Goal: Feedback & Contribution: Contribute content

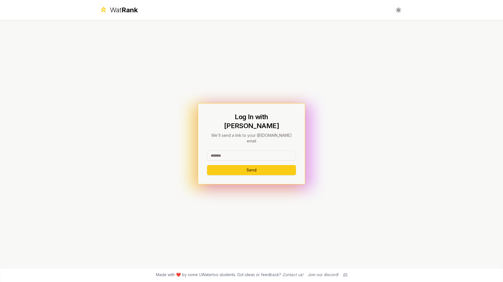
click at [232, 150] on input at bounding box center [251, 155] width 89 height 10
type input "********"
click at [233, 167] on button "Send" at bounding box center [251, 170] width 89 height 10
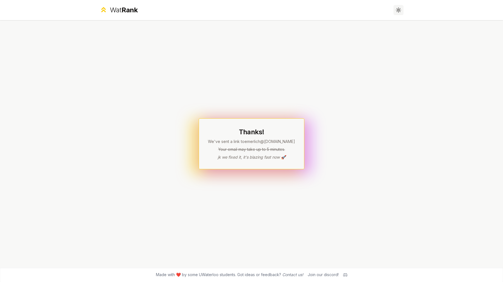
click at [400, 9] on icon at bounding box center [400, 8] width 0 height 0
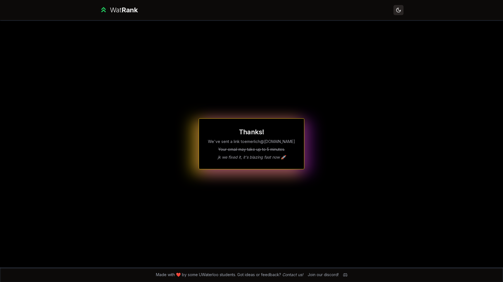
click at [401, 9] on icon at bounding box center [398, 9] width 5 height 5
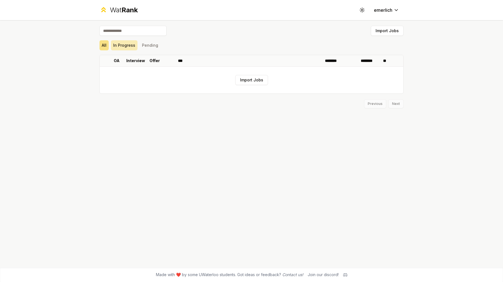
click at [122, 47] on button "In Progress" at bounding box center [124, 45] width 27 height 10
click at [154, 45] on button "Pending" at bounding box center [150, 45] width 21 height 10
click at [94, 44] on div "Import Jobs All In Progress Pending OA Interview Offer *** ******** ******** **…" at bounding box center [252, 143] width 322 height 247
click at [107, 44] on button "All" at bounding box center [104, 45] width 9 height 10
click at [244, 76] on button "Import Jobs" at bounding box center [251, 80] width 33 height 10
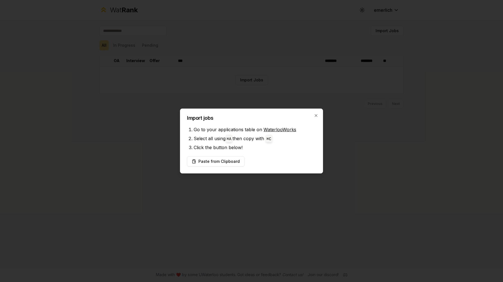
click at [270, 128] on link "WaterlooWorks" at bounding box center [280, 130] width 33 height 6
click at [255, 152] on div "Import jobs Go to your applications table on WaterlooWorks Select all using ⌘ A…" at bounding box center [251, 140] width 143 height 65
click at [233, 159] on button "Paste from Clipboard" at bounding box center [216, 161] width 58 height 10
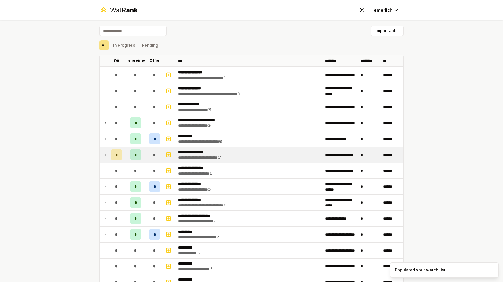
click at [104, 156] on icon at bounding box center [105, 154] width 4 height 7
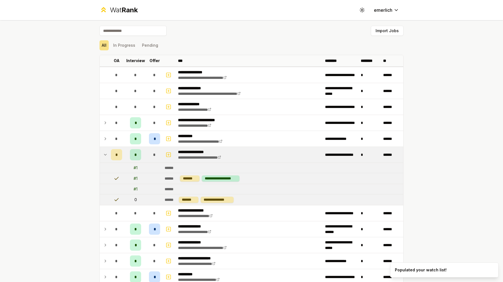
click at [104, 156] on icon at bounding box center [105, 154] width 4 height 7
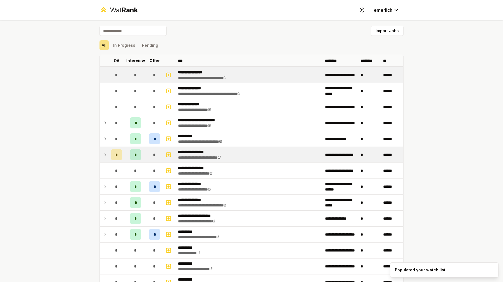
click at [163, 72] on td at bounding box center [168, 75] width 13 height 16
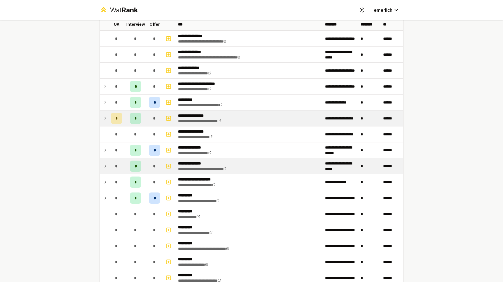
scroll to position [565, 0]
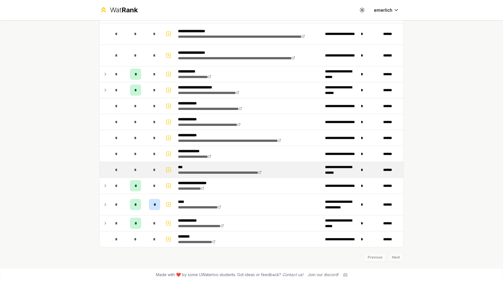
click at [197, 170] on div "**********" at bounding box center [235, 169] width 115 height 11
click at [171, 171] on icon "button" at bounding box center [169, 169] width 6 height 7
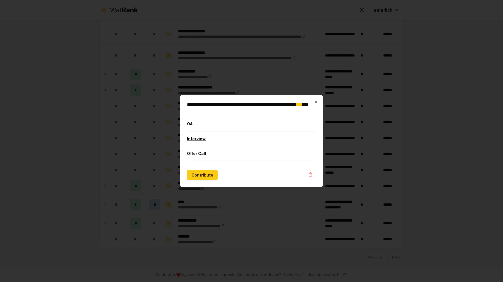
click at [197, 138] on button "Interview" at bounding box center [251, 138] width 129 height 15
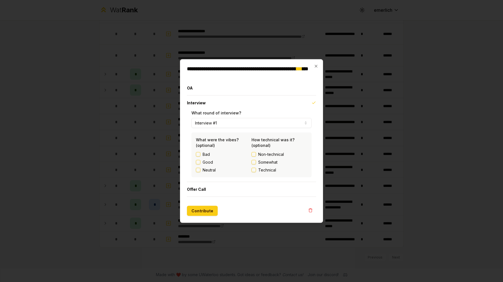
click at [204, 161] on label "Good" at bounding box center [208, 162] width 10 height 6
click at [200, 161] on button "Good" at bounding box center [198, 162] width 4 height 4
click at [259, 161] on span "Somewhat" at bounding box center [267, 162] width 19 height 6
click at [256, 161] on button "Somewhat" at bounding box center [254, 162] width 4 height 4
click at [206, 211] on button "Contribute" at bounding box center [202, 211] width 31 height 10
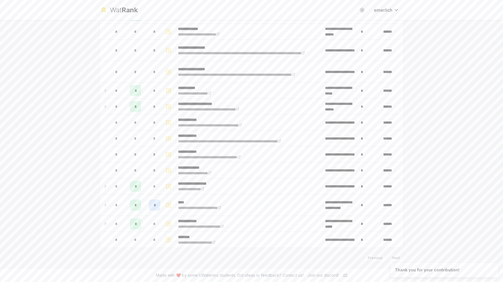
scroll to position [0, 0]
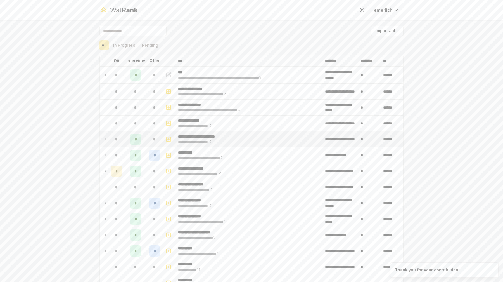
click at [234, 146] on td "**********" at bounding box center [249, 139] width 147 height 16
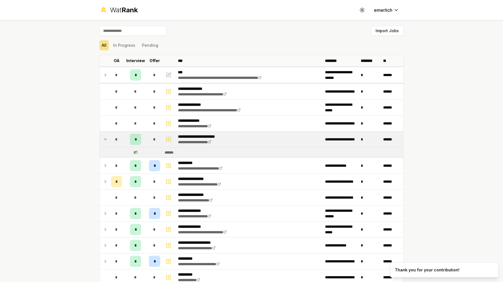
click at [253, 141] on td "**********" at bounding box center [249, 139] width 147 height 16
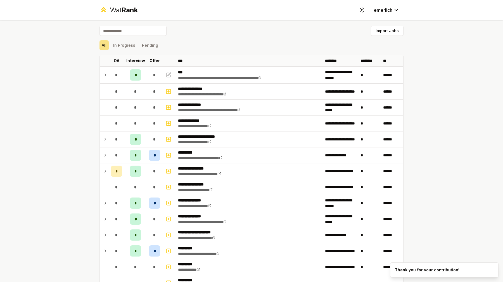
scroll to position [544, 0]
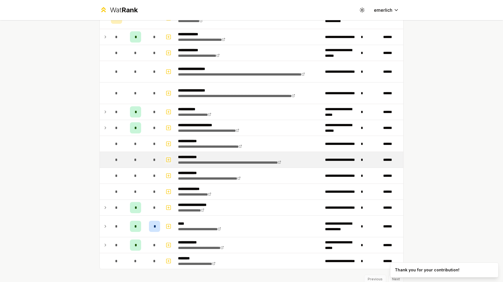
click at [169, 158] on icon "button" at bounding box center [169, 159] width 6 height 7
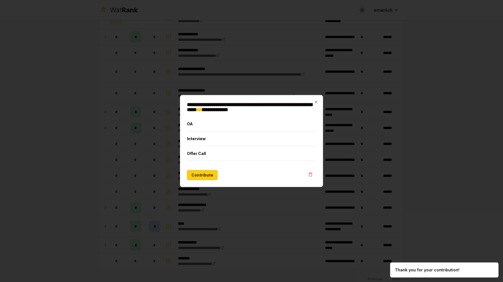
click at [172, 158] on div at bounding box center [251, 141] width 503 height 282
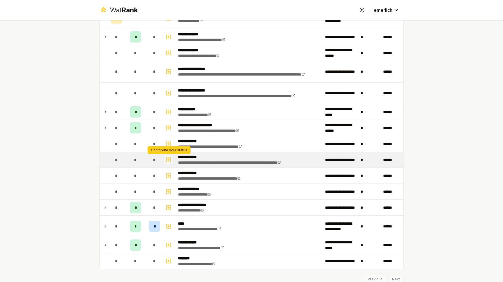
click at [166, 159] on icon "button" at bounding box center [169, 159] width 6 height 7
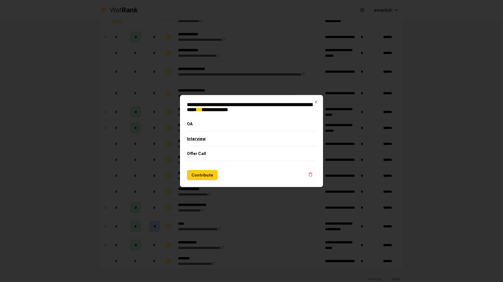
click at [206, 135] on button "Interview" at bounding box center [251, 138] width 129 height 15
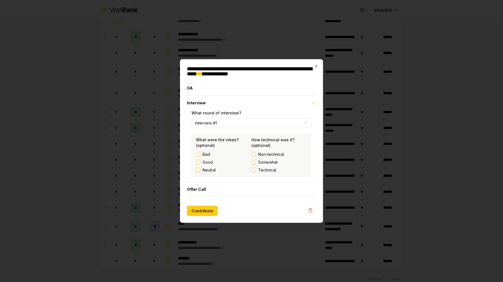
click at [205, 159] on div "Bad Good Neutral" at bounding box center [224, 162] width 56 height 21
click at [256, 159] on div "Non-technical Somewhat Technical" at bounding box center [280, 162] width 56 height 21
click at [230, 163] on div "Good" at bounding box center [224, 162] width 56 height 6
click at [207, 163] on label "Good" at bounding box center [208, 162] width 10 height 6
click at [200, 163] on button "Good" at bounding box center [198, 162] width 4 height 4
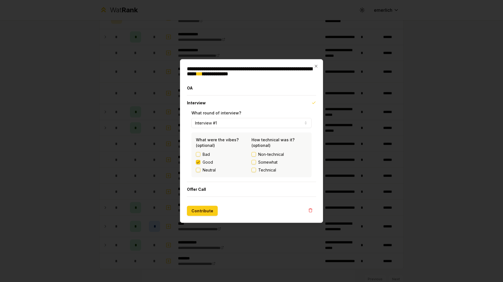
click at [277, 163] on span "Somewhat" at bounding box center [267, 162] width 19 height 6
click at [256, 163] on button "Somewhat" at bounding box center [254, 162] width 4 height 4
click at [207, 210] on button "Contribute" at bounding box center [202, 211] width 31 height 10
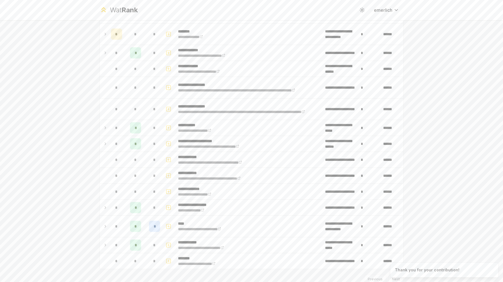
scroll to position [0, 0]
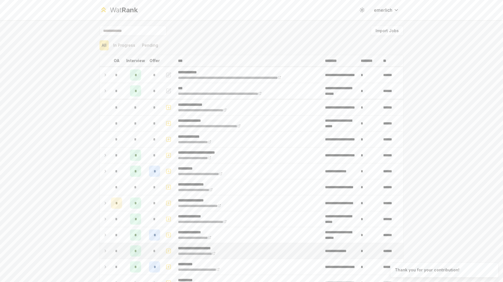
click at [239, 245] on td "**********" at bounding box center [249, 251] width 147 height 16
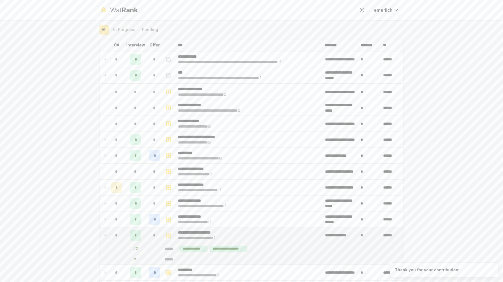
scroll to position [26, 0]
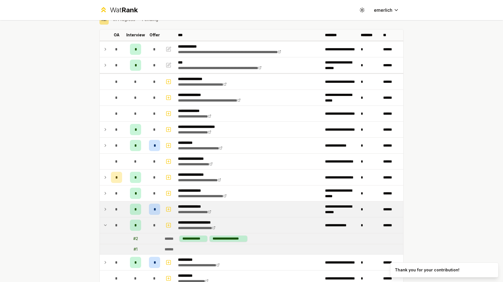
click at [155, 210] on div "*" at bounding box center [154, 209] width 11 height 11
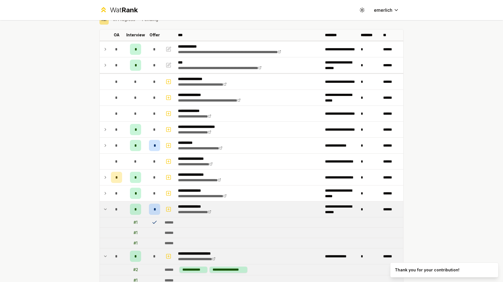
click at [155, 220] on icon at bounding box center [155, 223] width 6 height 6
click at [155, 213] on div "*" at bounding box center [154, 209] width 11 height 11
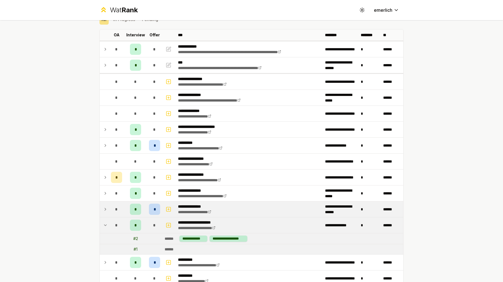
click at [155, 209] on span "*" at bounding box center [155, 209] width 2 height 6
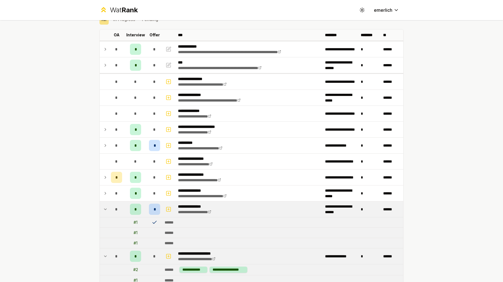
click at [155, 209] on span "*" at bounding box center [155, 209] width 2 height 6
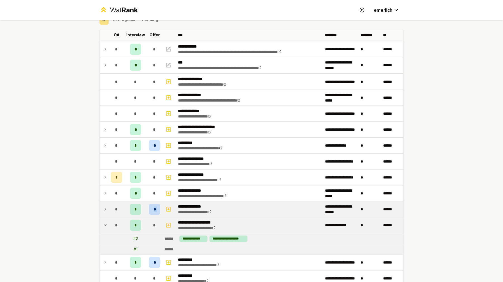
click at [155, 209] on span "*" at bounding box center [155, 209] width 2 height 6
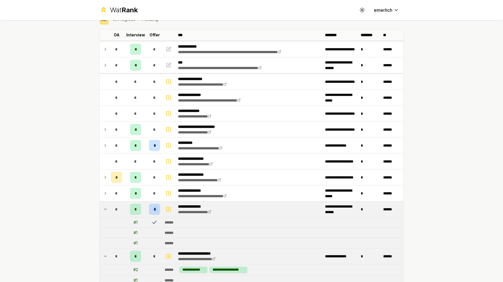
click at [155, 209] on span "*" at bounding box center [155, 209] width 2 height 6
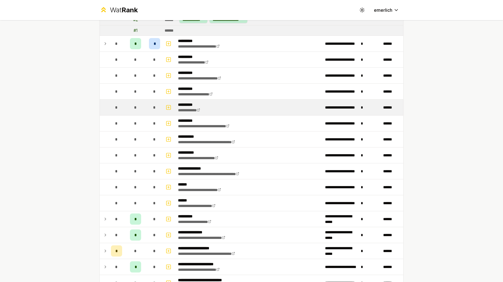
scroll to position [253, 0]
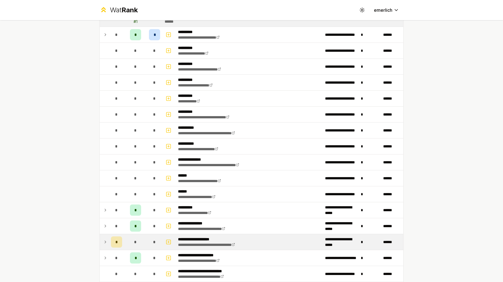
click at [102, 245] on td at bounding box center [104, 242] width 9 height 16
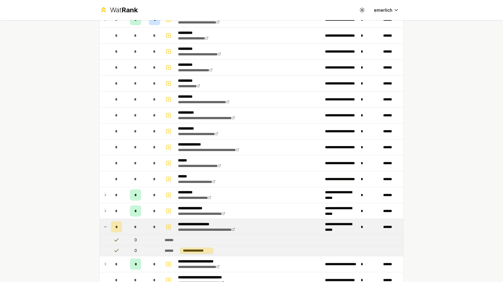
scroll to position [277, 0]
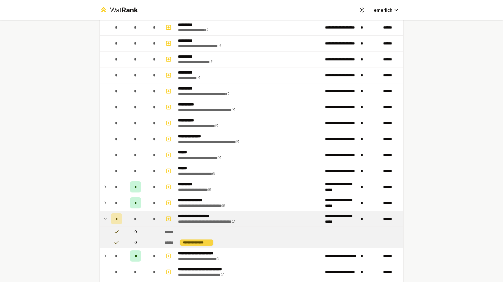
click at [201, 242] on div "**********" at bounding box center [196, 242] width 33 height 6
click at [276, 216] on td "**********" at bounding box center [249, 219] width 147 height 16
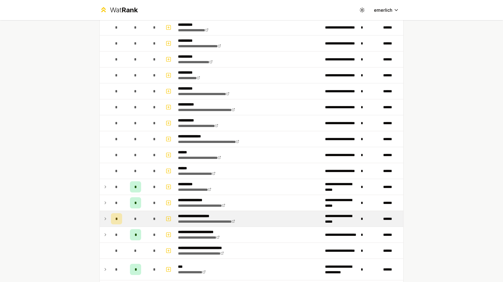
click at [276, 216] on td "**********" at bounding box center [249, 219] width 147 height 16
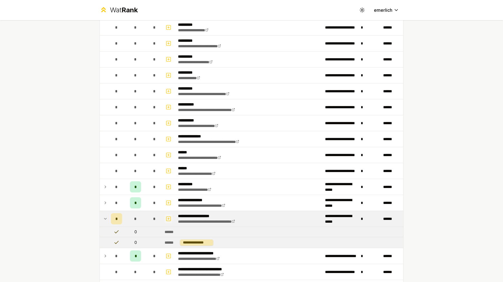
click at [170, 215] on button "button" at bounding box center [169, 218] width 8 height 9
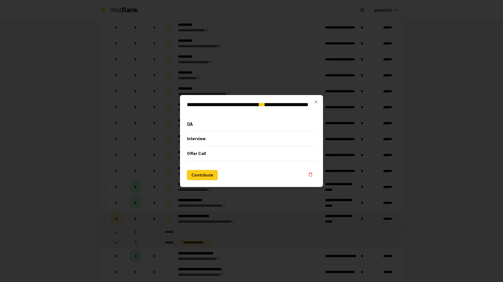
click at [211, 120] on button "OA" at bounding box center [251, 124] width 129 height 15
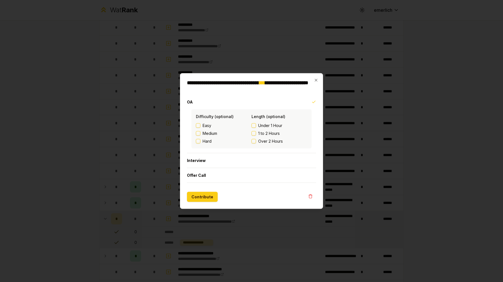
click at [203, 134] on span "Medium" at bounding box center [210, 134] width 15 height 6
click at [200, 134] on button "Medium" at bounding box center [198, 133] width 4 height 4
click at [266, 140] on span "Over 2 Hours" at bounding box center [270, 141] width 25 height 6
click at [256, 140] on button "Over 2 Hours" at bounding box center [254, 141] width 4 height 4
click at [221, 161] on button "Interview" at bounding box center [251, 160] width 129 height 15
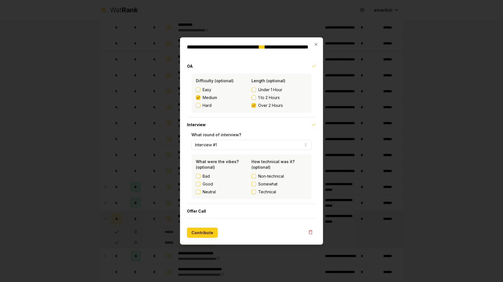
click at [202, 184] on div "Good" at bounding box center [224, 184] width 56 height 6
click at [263, 185] on span "Somewhat" at bounding box center [267, 184] width 19 height 6
click at [256, 185] on button "Somewhat" at bounding box center [254, 184] width 4 height 4
click at [201, 178] on div "Bad" at bounding box center [224, 176] width 56 height 6
click at [201, 182] on div "Good" at bounding box center [224, 184] width 56 height 6
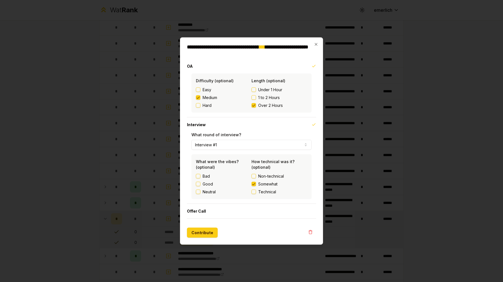
click at [200, 183] on div "Good" at bounding box center [224, 184] width 56 height 6
click at [198, 183] on button "Good" at bounding box center [198, 184] width 4 height 4
click at [225, 146] on button "Interview #1" at bounding box center [252, 145] width 120 height 10
click at [218, 165] on div "What were the vibes? (optional) Bad Good Neutral" at bounding box center [224, 177] width 56 height 36
click at [218, 168] on div "What were the vibes? (optional) Bad Good Neutral" at bounding box center [224, 177] width 56 height 36
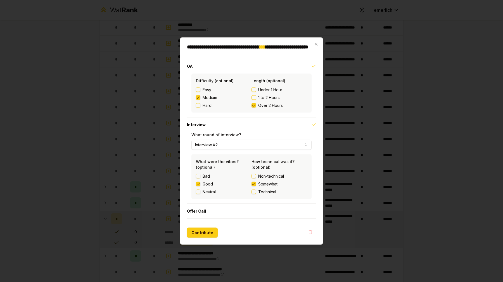
click at [213, 177] on div "Bad" at bounding box center [224, 176] width 56 height 6
click at [214, 147] on button "Interview #2" at bounding box center [252, 145] width 120 height 10
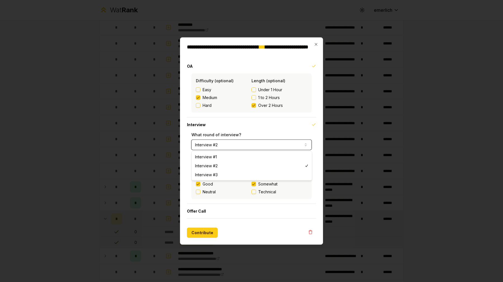
select select "*"
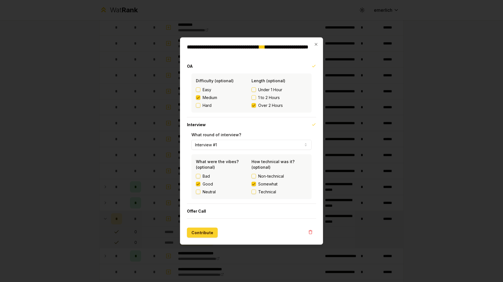
click at [204, 231] on button "Contribute" at bounding box center [202, 233] width 31 height 10
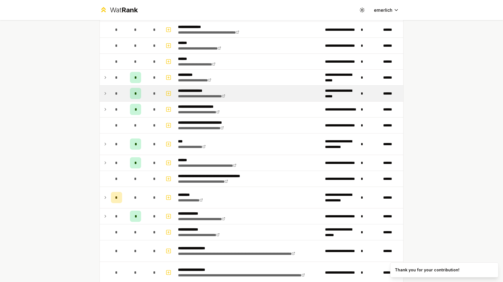
scroll to position [386, 0]
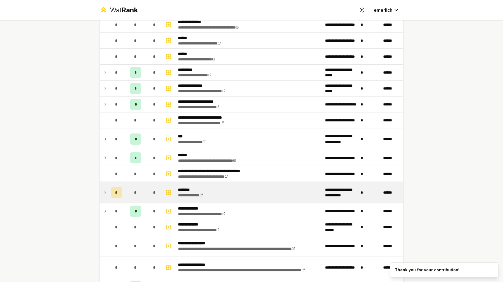
click at [242, 191] on td "**********" at bounding box center [249, 192] width 147 height 21
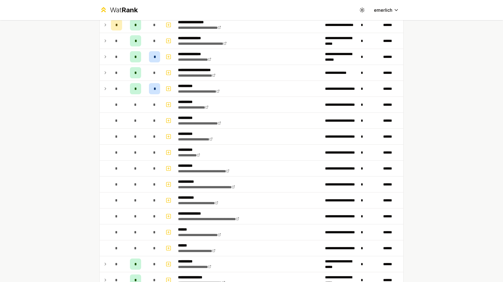
scroll to position [0, 0]
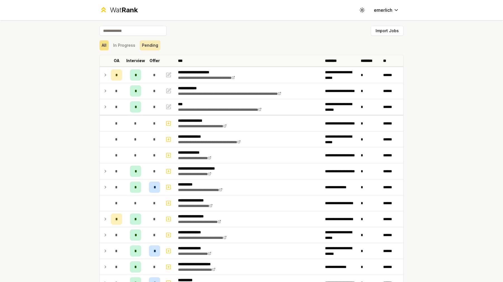
click at [151, 47] on button "Pending" at bounding box center [150, 45] width 21 height 10
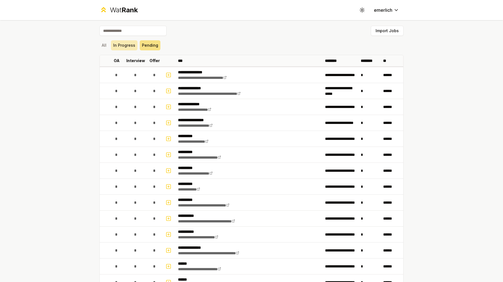
click at [123, 45] on button "In Progress" at bounding box center [124, 45] width 27 height 10
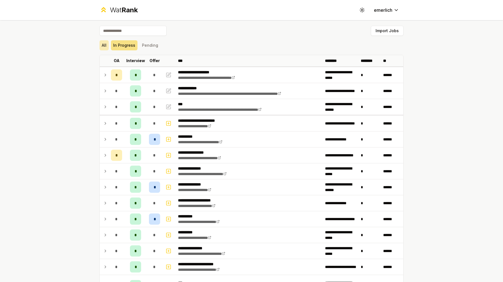
click at [102, 45] on button "All" at bounding box center [104, 45] width 9 height 10
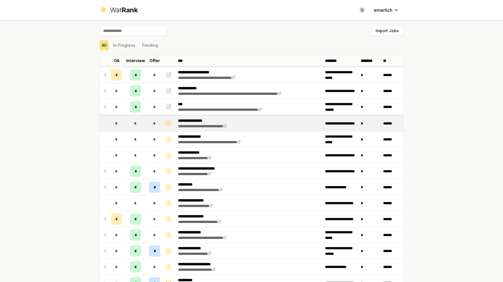
click at [209, 123] on div "**********" at bounding box center [210, 123] width 65 height 11
click at [163, 122] on td at bounding box center [168, 123] width 13 height 16
click at [169, 122] on icon "button" at bounding box center [169, 123] width 6 height 7
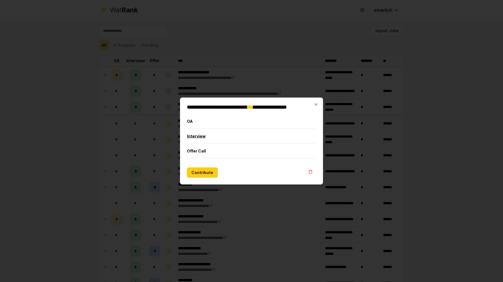
click at [194, 134] on button "Interview" at bounding box center [251, 136] width 129 height 15
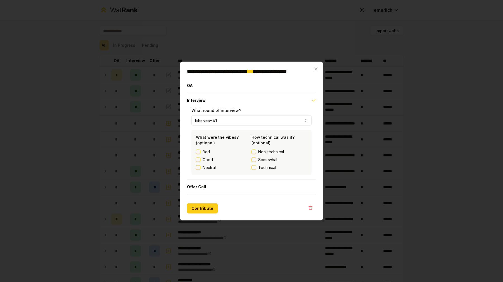
click at [202, 160] on div "Good" at bounding box center [224, 160] width 56 height 6
click at [258, 152] on label "Non-technical" at bounding box center [280, 152] width 56 height 6
click at [256, 152] on button "Non-technical" at bounding box center [254, 152] width 4 height 4
click at [200, 158] on button "Good" at bounding box center [198, 159] width 4 height 4
click at [205, 206] on button "Contribute" at bounding box center [202, 208] width 31 height 10
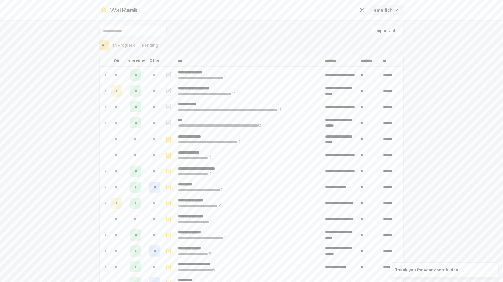
click at [387, 9] on html "**********" at bounding box center [251, 141] width 503 height 282
click at [360, 12] on html "**********" at bounding box center [251, 141] width 503 height 282
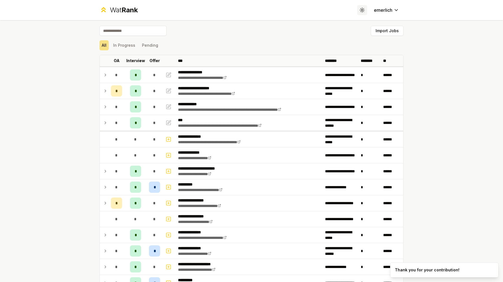
click at [360, 12] on icon at bounding box center [362, 9] width 5 height 5
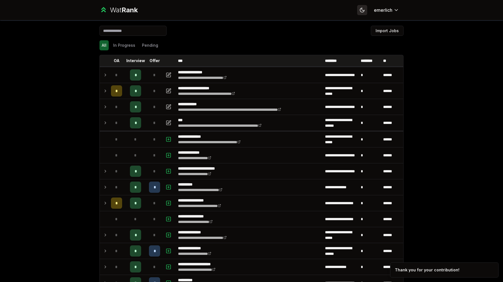
click at [360, 12] on icon at bounding box center [362, 9] width 5 height 5
